Goal: Task Accomplishment & Management: Use online tool/utility

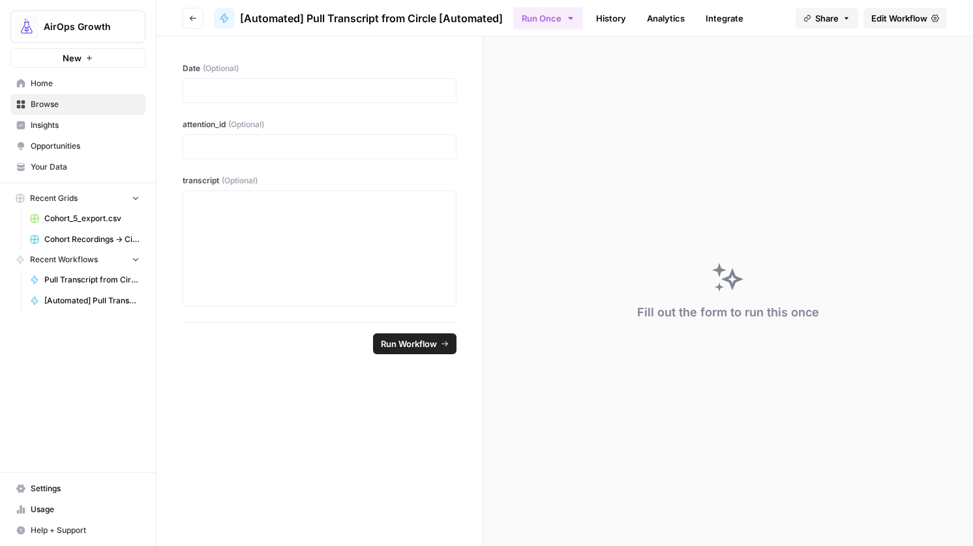
click at [882, 23] on span "Edit Workflow" at bounding box center [899, 18] width 56 height 13
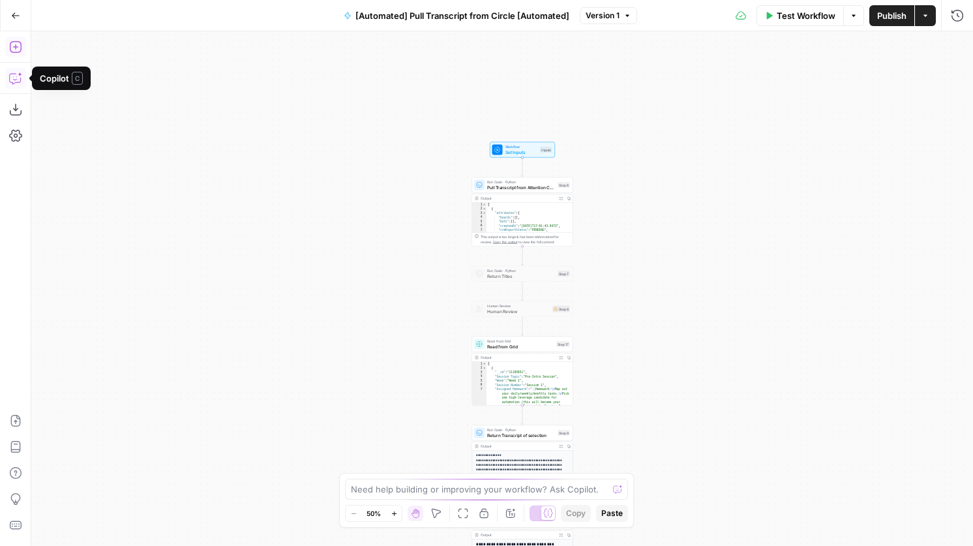
click at [20, 52] on icon "button" at bounding box center [15, 46] width 13 height 13
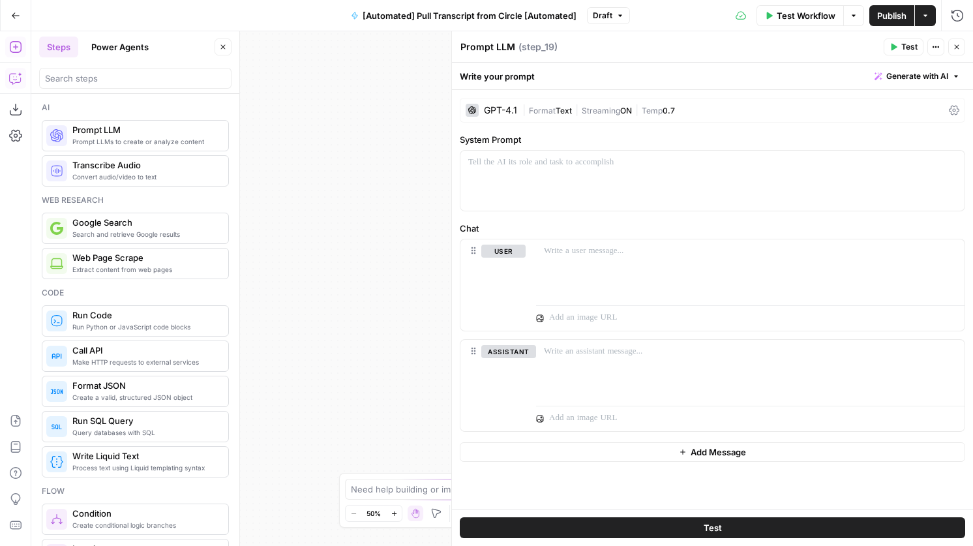
click at [960, 49] on icon "button" at bounding box center [957, 47] width 8 height 8
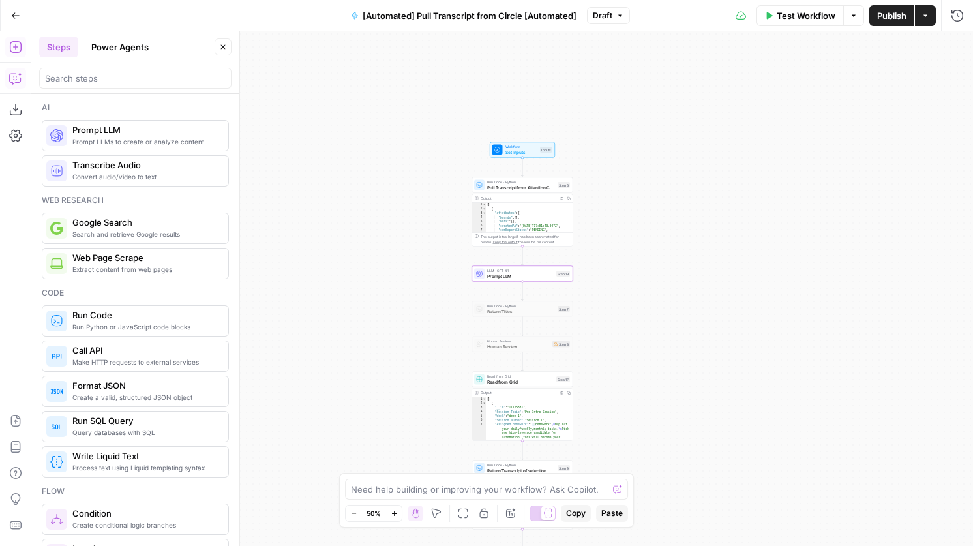
click at [885, 14] on span "Publish" at bounding box center [891, 15] width 29 height 13
click at [960, 12] on icon "button" at bounding box center [957, 15] width 13 height 13
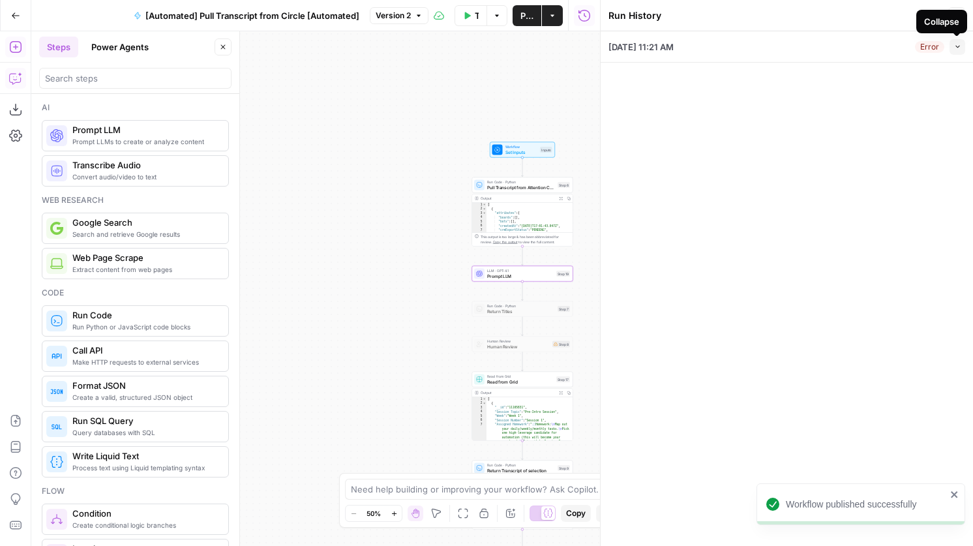
click at [954, 49] on icon "button" at bounding box center [957, 46] width 7 height 7
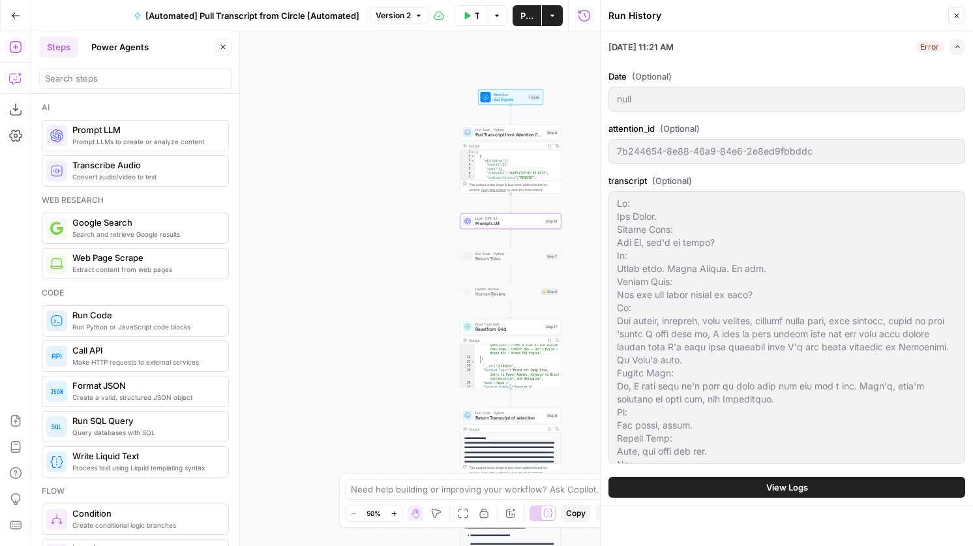
scroll to position [393, 0]
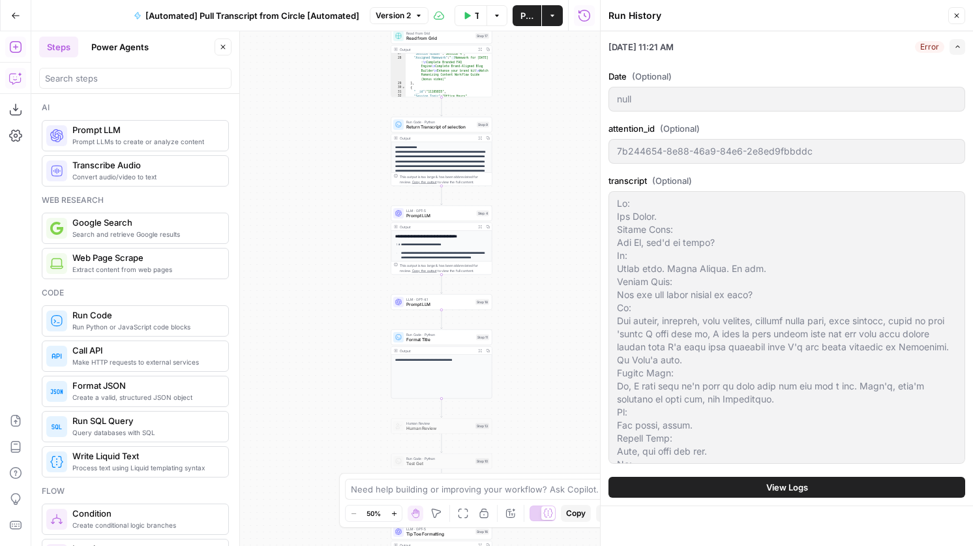
click at [453, 301] on span "Prompt LLM" at bounding box center [439, 304] width 67 height 7
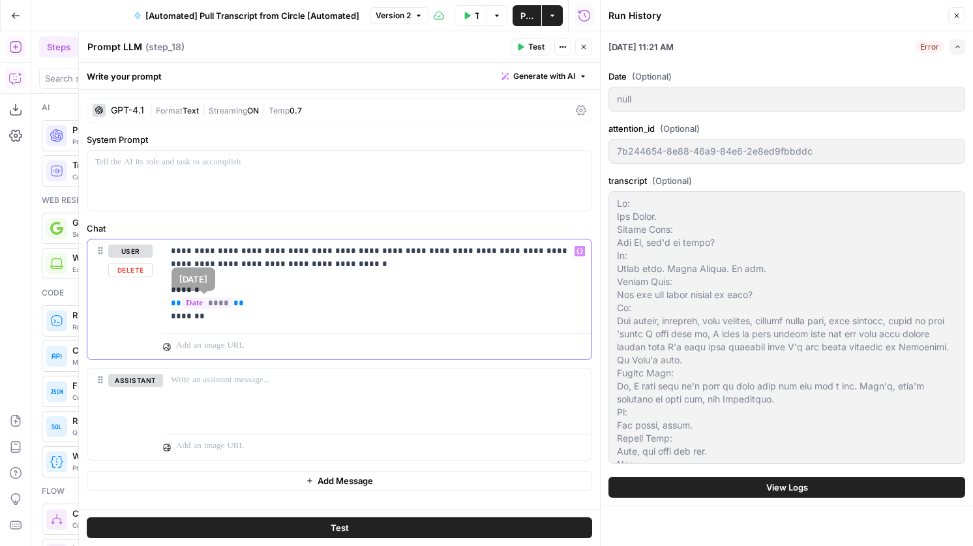
drag, startPoint x: 241, startPoint y: 303, endPoint x: 159, endPoint y: 301, distance: 82.9
click at [159, 301] on div "**********" at bounding box center [339, 299] width 504 height 120
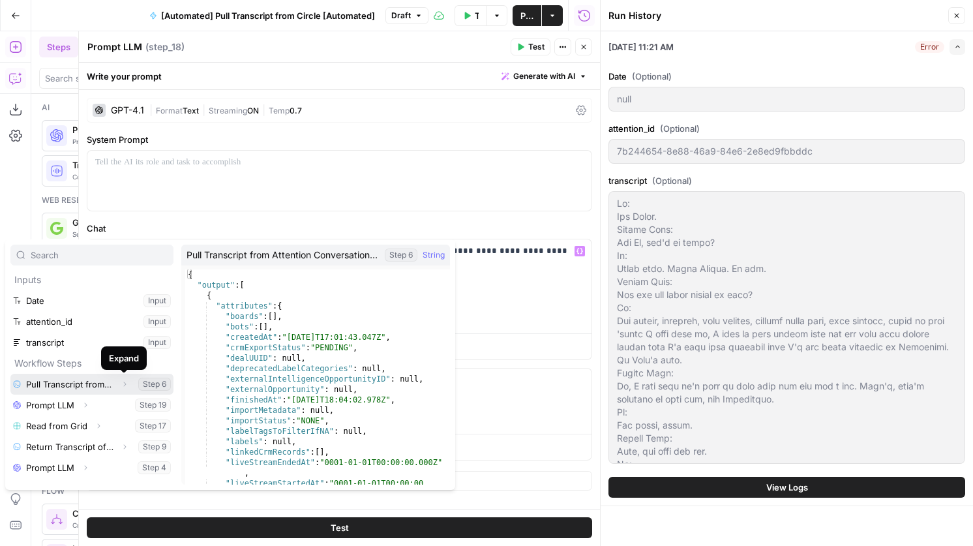
click at [121, 386] on icon "button" at bounding box center [125, 384] width 8 height 8
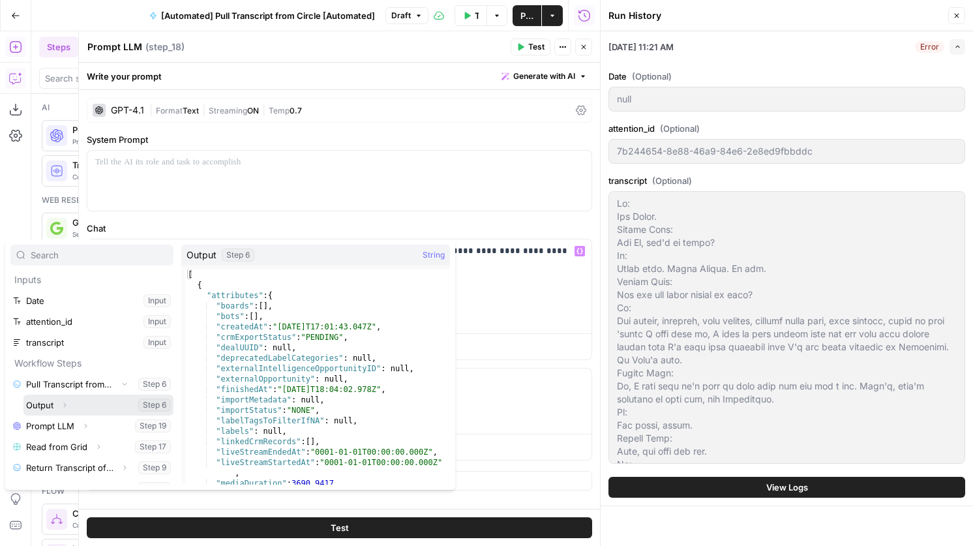
click at [67, 408] on icon "button" at bounding box center [65, 405] width 8 height 8
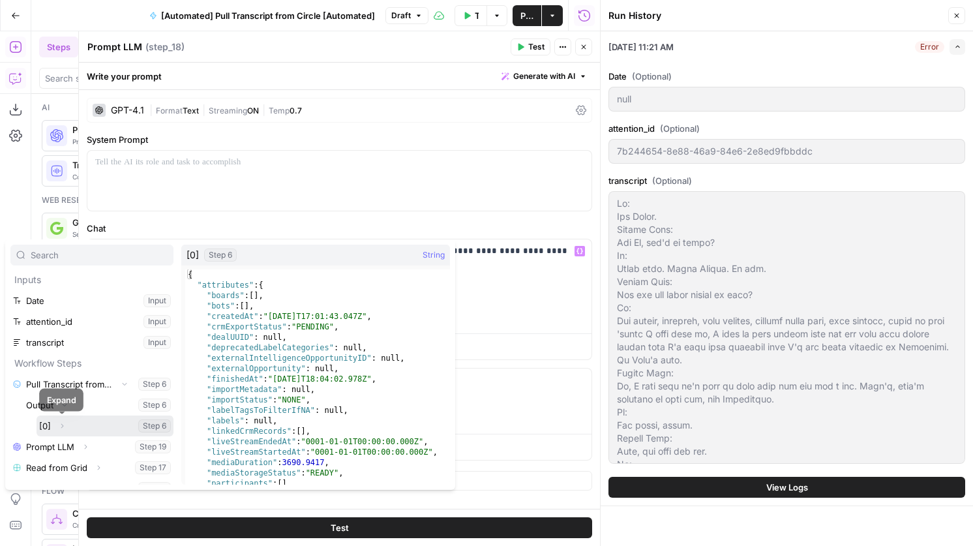
click at [63, 426] on icon "button" at bounding box center [62, 426] width 8 height 8
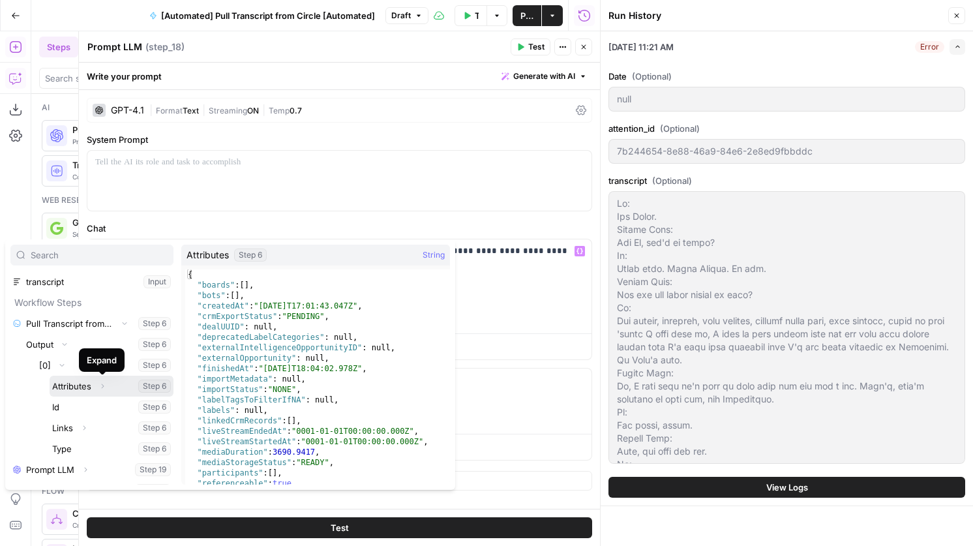
click at [106, 385] on icon "button" at bounding box center [102, 386] width 8 height 8
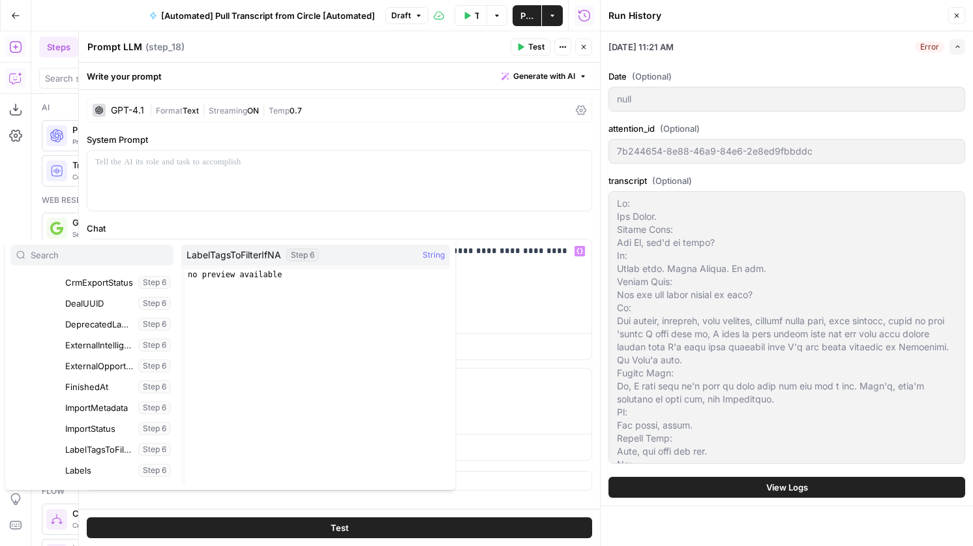
scroll to position [254, 0]
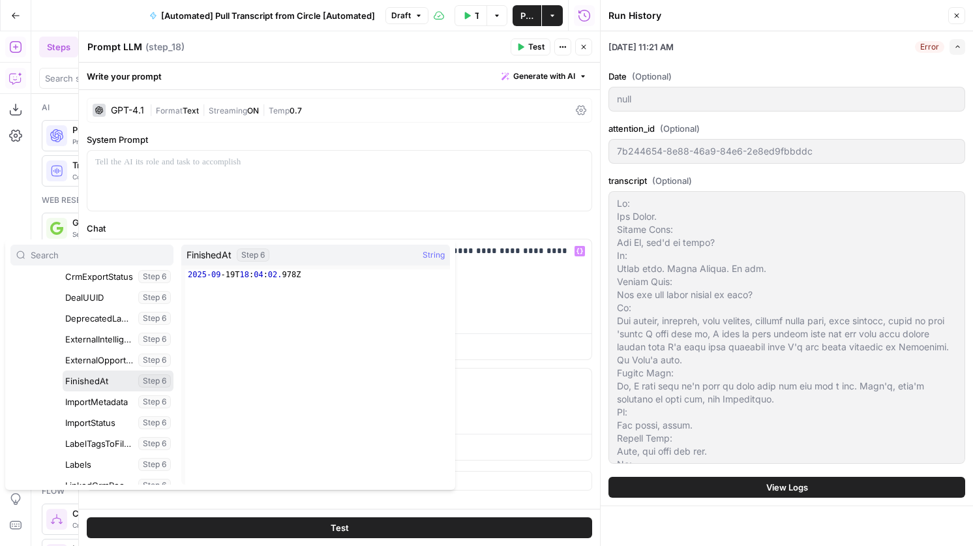
click at [98, 381] on button "Select variable FinishedAt" at bounding box center [118, 381] width 111 height 21
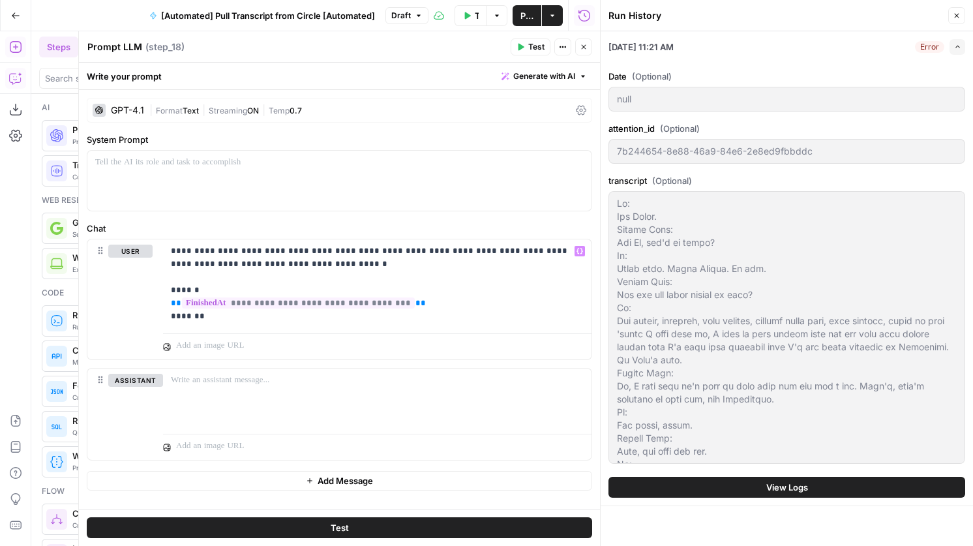
click at [586, 50] on icon "button" at bounding box center [584, 47] width 8 height 8
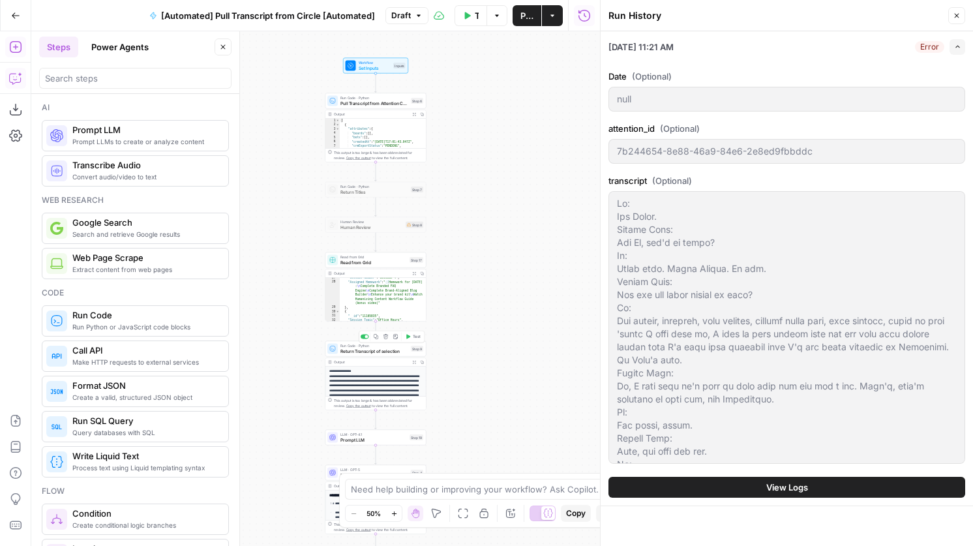
click at [383, 348] on span "Return Transcript of selection" at bounding box center [375, 351] width 68 height 7
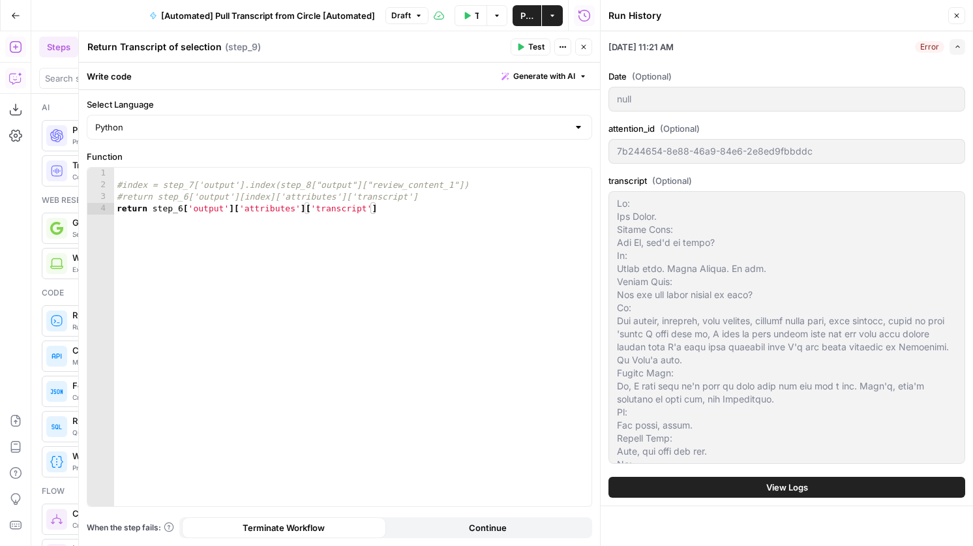
click at [585, 48] on icon "button" at bounding box center [584, 47] width 5 height 5
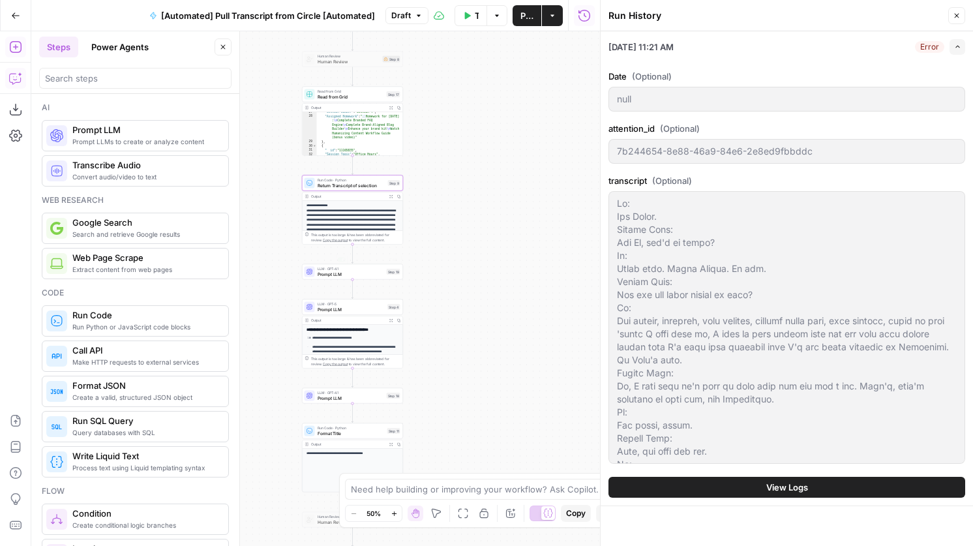
drag, startPoint x: 381, startPoint y: 340, endPoint x: 371, endPoint y: 268, distance: 72.5
click at [371, 268] on div "Workflow Set Inputs Inputs Run Code · Python Pull Transcript from Attention Con…" at bounding box center [315, 288] width 569 height 515
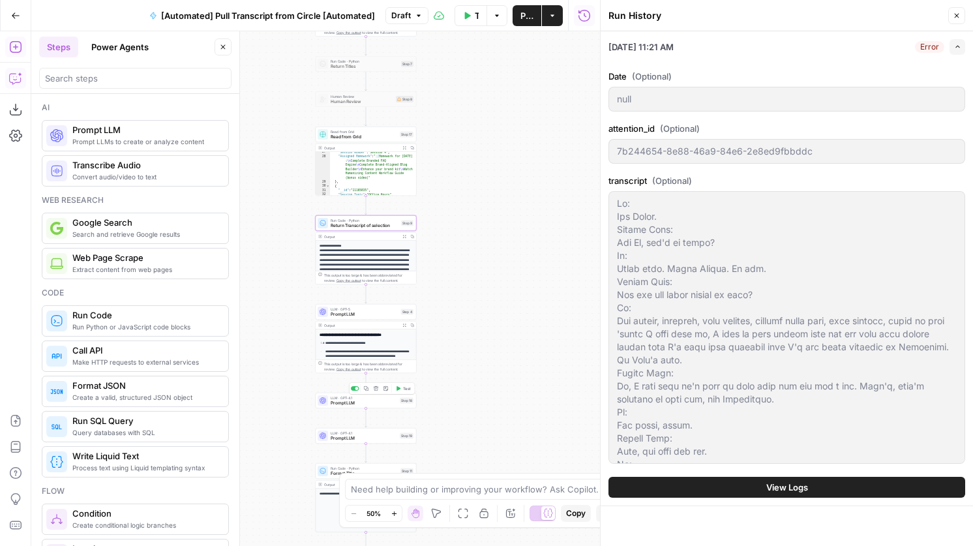
click at [402, 389] on button "Test" at bounding box center [403, 388] width 20 height 8
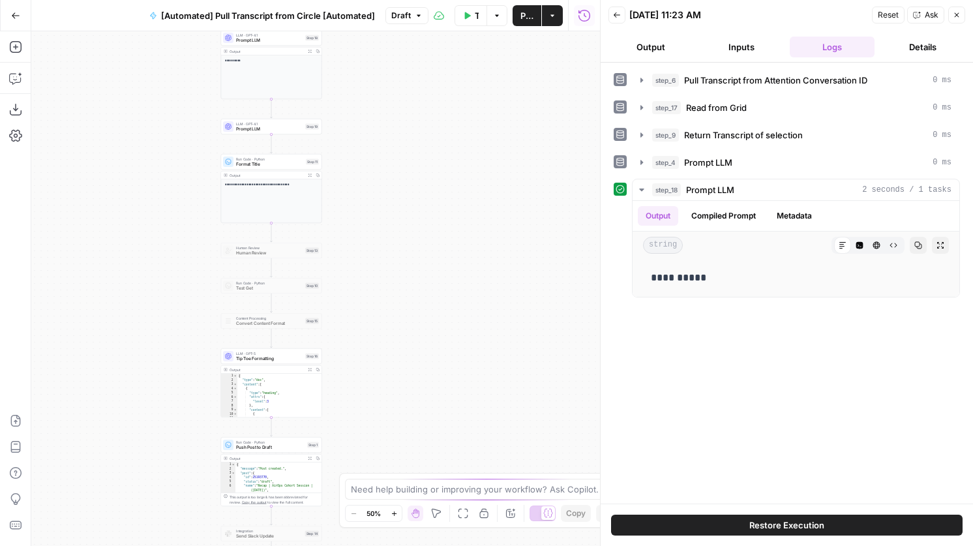
click at [530, 16] on span "Publish" at bounding box center [527, 15] width 13 height 13
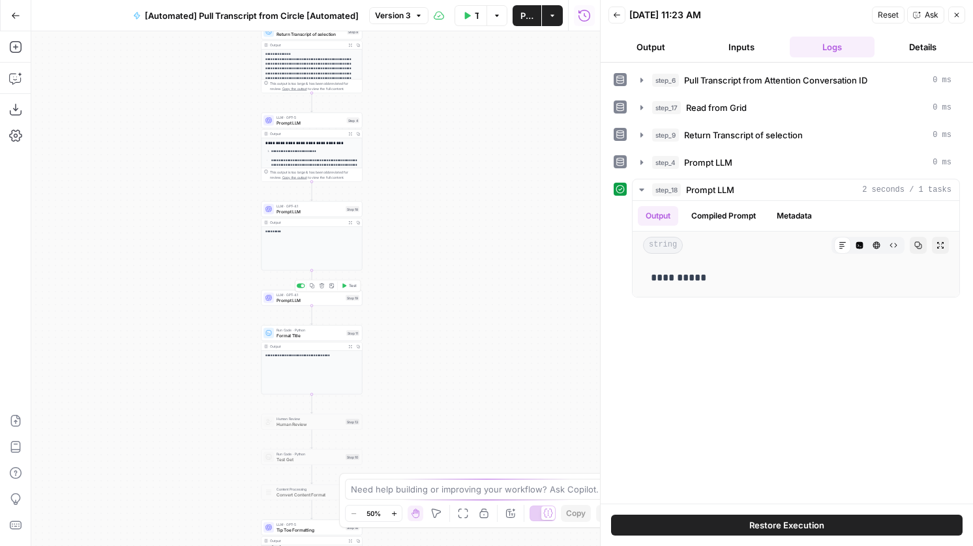
click at [321, 299] on span "Prompt LLM" at bounding box center [310, 300] width 67 height 7
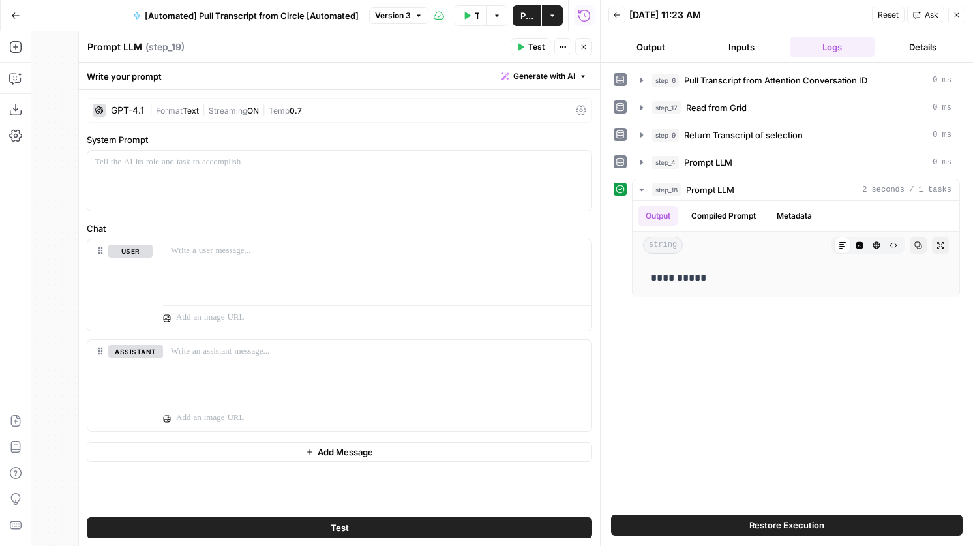
click at [585, 46] on icon "button" at bounding box center [584, 47] width 8 height 8
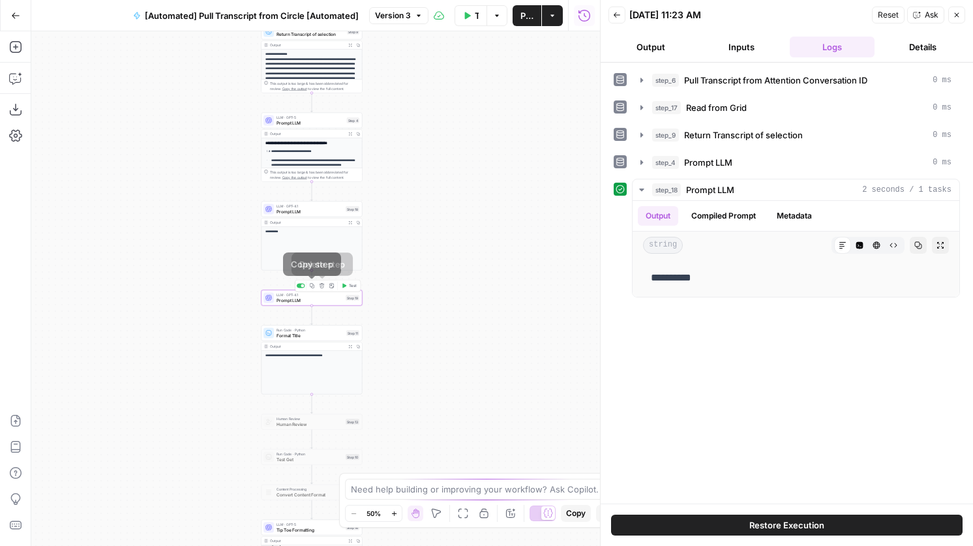
click at [324, 286] on button "Delete step" at bounding box center [322, 286] width 8 height 8
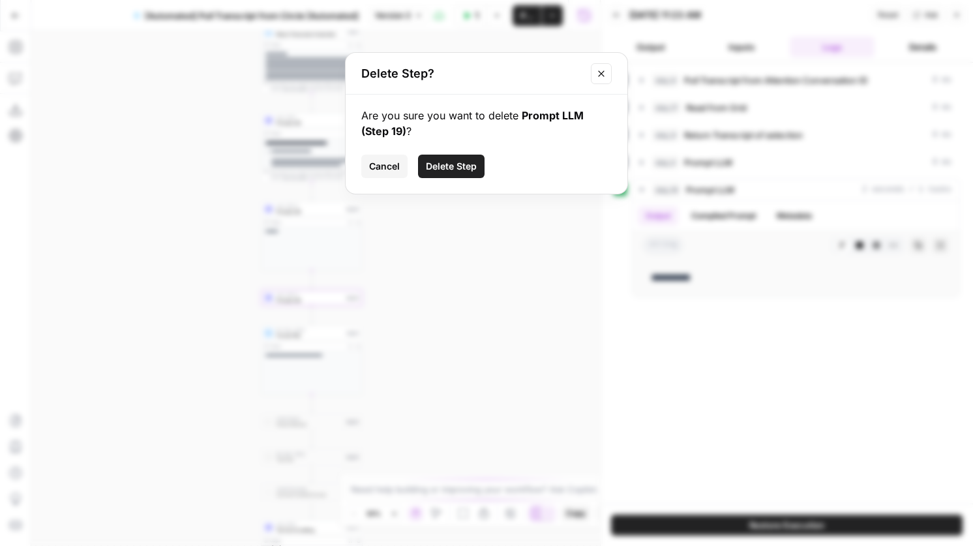
click at [459, 165] on span "Delete Step" at bounding box center [451, 166] width 51 height 13
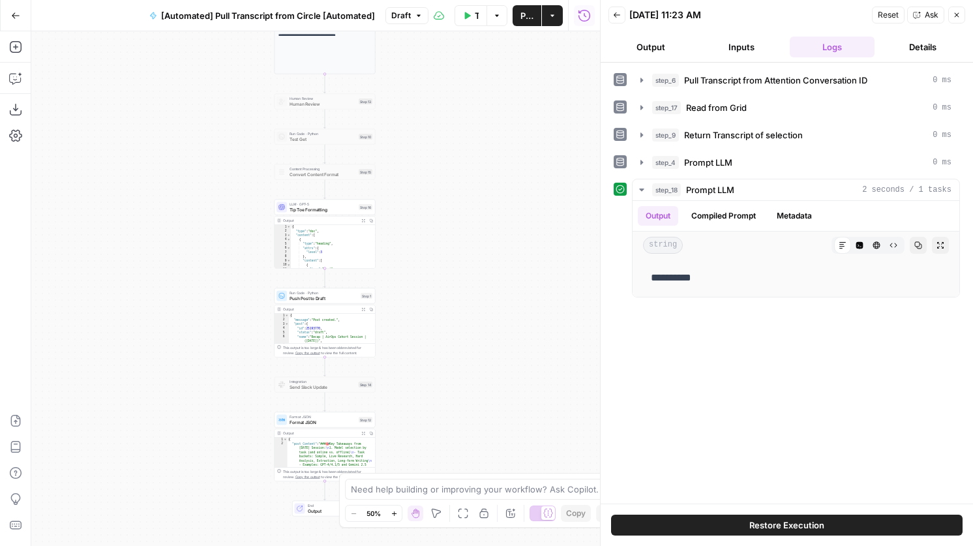
click at [529, 22] on span "Publish" at bounding box center [527, 15] width 13 height 13
